Goal: Task Accomplishment & Management: Complete application form

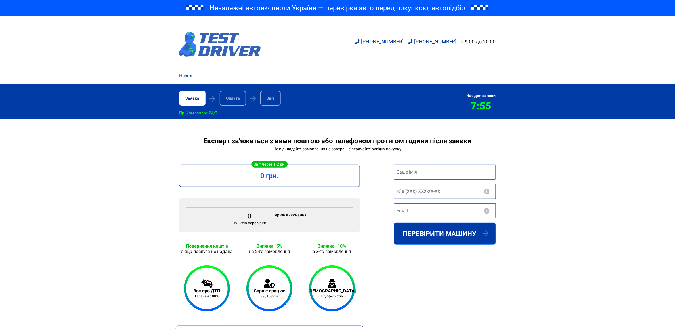
click at [200, 41] on img at bounding box center [220, 44] width 82 height 25
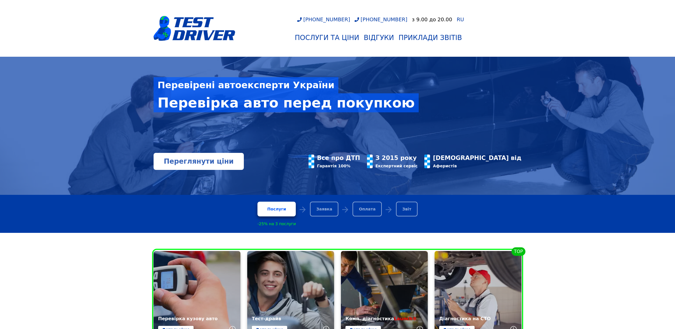
scroll to position [127, 0]
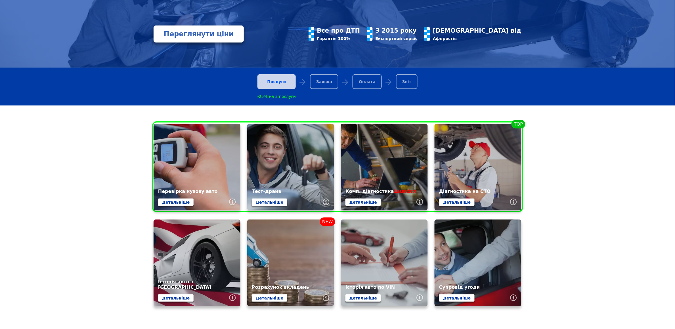
click at [286, 80] on div "Послуги" at bounding box center [276, 81] width 38 height 15
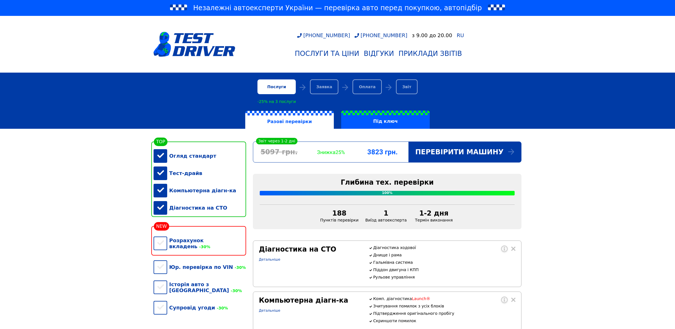
scroll to position [340, 0]
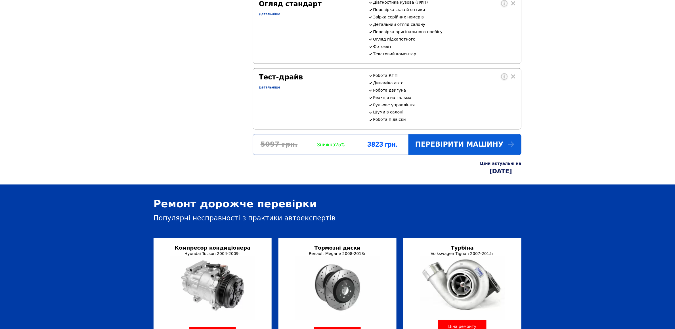
click at [459, 155] on div "Перевірити машину" at bounding box center [464, 144] width 113 height 20
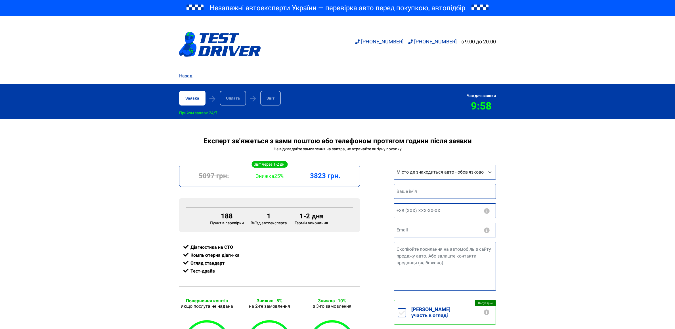
scroll to position [42, 0]
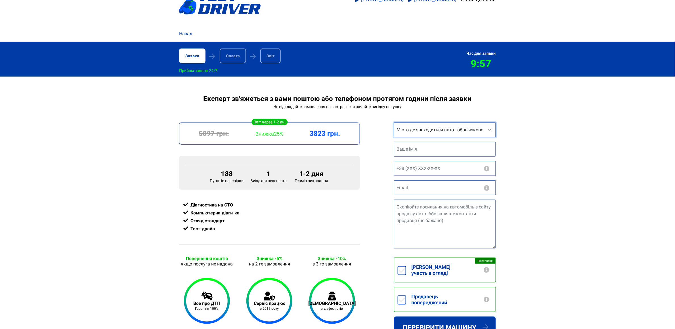
click at [418, 132] on select "Місто де знаходиться авто - обов'язково Інше місто [GEOGRAPHIC_DATA] [GEOGRAPHI…" at bounding box center [445, 130] width 102 height 15
select select "[GEOGRAPHIC_DATA]"
click at [394, 123] on select "Місто де знаходиться авто - обов'язково Інше місто [GEOGRAPHIC_DATA] [GEOGRAPHI…" at bounding box center [445, 130] width 102 height 15
click at [420, 217] on textarea "Посилання на авто" at bounding box center [445, 224] width 102 height 49
paste textarea "[URL][DOMAIN_NAME]"
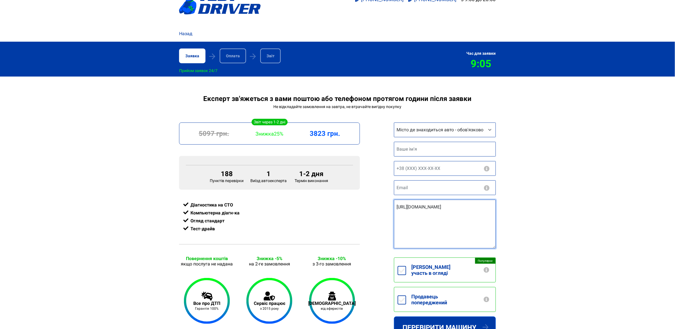
type textarea "[URL][DOMAIN_NAME]"
click at [554, 218] on div "Експерт зв'яжеться з вами поштою або телефоном протягом години після заявки Не …" at bounding box center [337, 251] width 675 height 313
click at [406, 294] on label "Продавець попереджений" at bounding box center [450, 299] width 89 height 24
click at [406, 296] on input "Продавець попереджений" at bounding box center [401, 300] width 9 height 9
checkbox input "true"
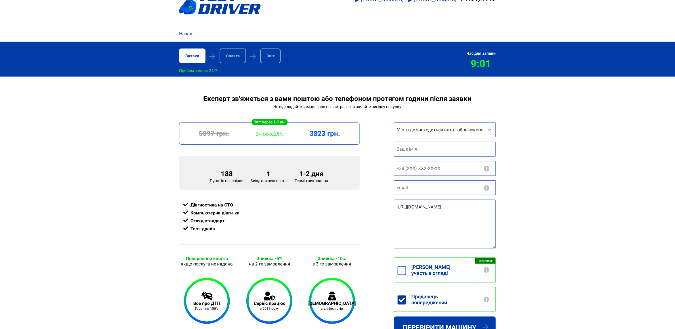
drag, startPoint x: 577, startPoint y: 236, endPoint x: 562, endPoint y: 237, distance: 14.5
click at [577, 236] on div "Експерт зв'яжеться з вами поштою або телефоном протягом години після заявки Не …" at bounding box center [337, 251] width 675 height 313
click at [414, 149] on input "text" at bounding box center [445, 149] width 102 height 15
drag, startPoint x: 414, startPoint y: 149, endPoint x: 347, endPoint y: 147, distance: 67.0
click at [347, 147] on div "1-2 дня Термін виконання 5097 грн. Знижка 25% 3823 грн. 188 Пунктів перевірки 1…" at bounding box center [337, 265] width 323 height 285
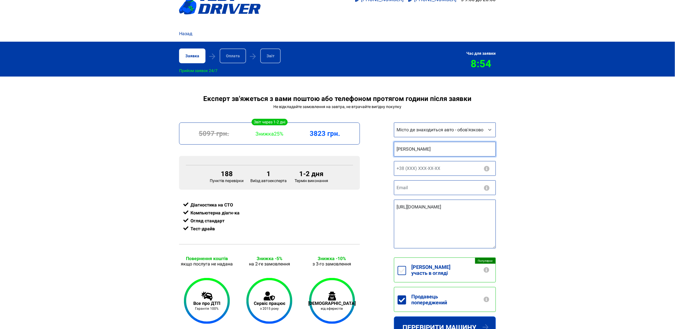
type input "Анна"
type input "+38 (___) ___ __ __"
click at [411, 170] on input "+38 (___) ___ __ __" at bounding box center [445, 168] width 102 height 15
drag, startPoint x: 415, startPoint y: 153, endPoint x: 385, endPoint y: 147, distance: 31.2
click at [385, 147] on div "1-2 дня Термін виконання 5097 грн. Знижка 25% 3823 грн. 188 Пунктів перевірки 1…" at bounding box center [337, 265] width 323 height 285
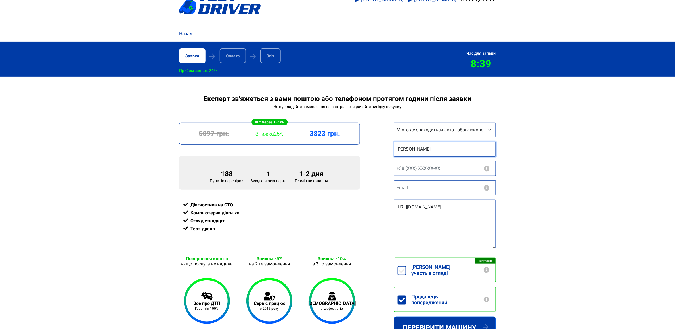
type input "Максим"
click at [427, 167] on input "+38 (___) ___ __ __" at bounding box center [445, 168] width 102 height 15
type input "+38 (066) 290 53 17"
click at [423, 191] on input "email" at bounding box center [445, 187] width 102 height 15
click at [422, 189] on input "email" at bounding box center [445, 187] width 102 height 15
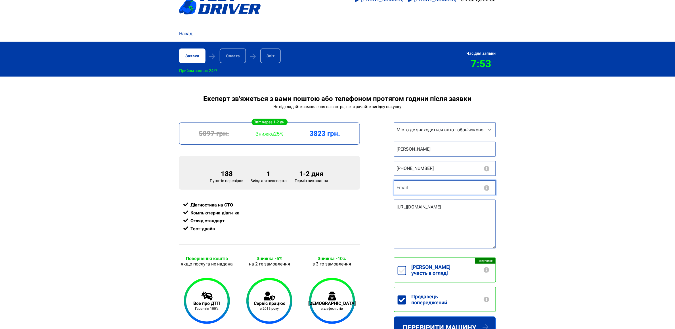
paste input "max.chepik@gmail.com"
type input "max.chepik@gmail.com"
click at [564, 163] on div "Експерт зв'яжеться з вами поштою або телефоном протягом години після заявки Не …" at bounding box center [337, 251] width 675 height 313
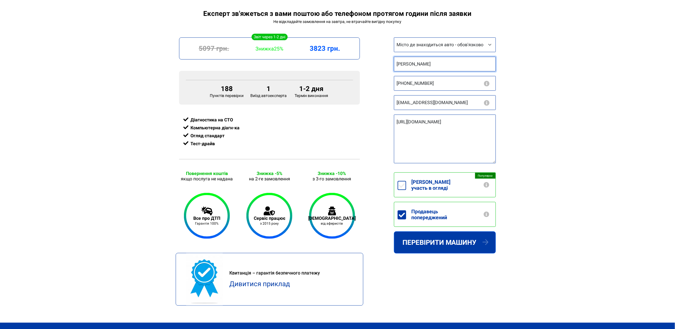
drag, startPoint x: 416, startPoint y: 63, endPoint x: 366, endPoint y: 62, distance: 49.6
click at [366, 62] on div "1-2 дня Термін виконання 5097 грн. Знижка 25% 3823 грн. 188 Пунктів перевірки 1…" at bounding box center [337, 179] width 323 height 285
type input "Анна"
drag, startPoint x: 582, startPoint y: 128, endPoint x: 579, endPoint y: 127, distance: 3.1
click at [582, 128] on div "Експерт зв'яжеться з вами поштою або телефоном протягом години після заявки Не …" at bounding box center [337, 166] width 675 height 313
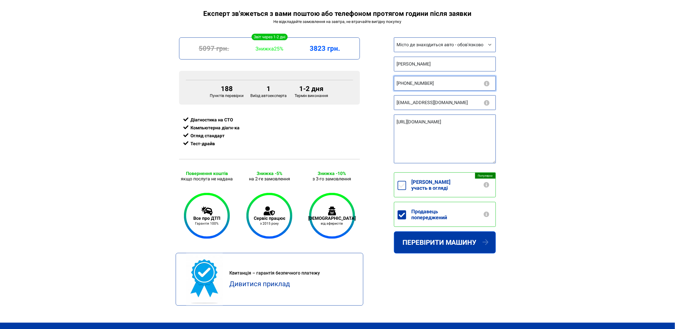
click at [424, 83] on input "+38 (066) 290 53 17" at bounding box center [445, 83] width 102 height 15
drag, startPoint x: 407, startPoint y: 85, endPoint x: 481, endPoint y: 87, distance: 73.8
click at [481, 87] on input "+38 (066) 290 53 17" at bounding box center [445, 83] width 102 height 15
paste input "95) 882 74 72"
type input "+38 (095) 882 74 72"
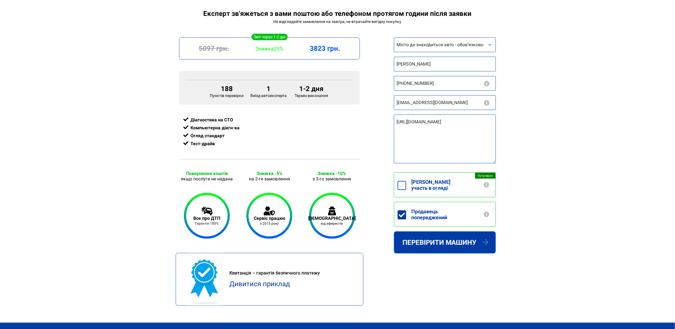
click at [536, 109] on div "Експерт зв'яжеться з вами поштою або телефоном протягом години після заявки Не …" at bounding box center [337, 166] width 675 height 313
drag, startPoint x: 579, startPoint y: 171, endPoint x: 544, endPoint y: 167, distance: 35.4
click at [576, 170] on div "Експерт зв'яжеться з вами поштою або телефоном протягом години після заявки Не …" at bounding box center [337, 166] width 675 height 313
click at [424, 107] on input "max.chepik@gmail.com" at bounding box center [445, 102] width 102 height 15
paste input "gont9a"
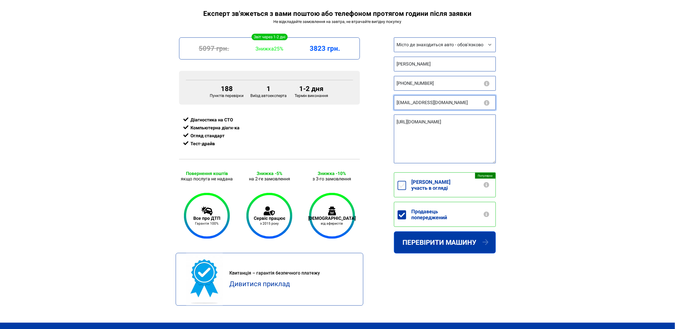
type input "gont9a@gmail.com"
click at [559, 113] on div "Експерт зв'яжеться з вами поштою або телефоном протягом години після заявки Не …" at bounding box center [337, 166] width 675 height 313
